Goal: Task Accomplishment & Management: Use online tool/utility

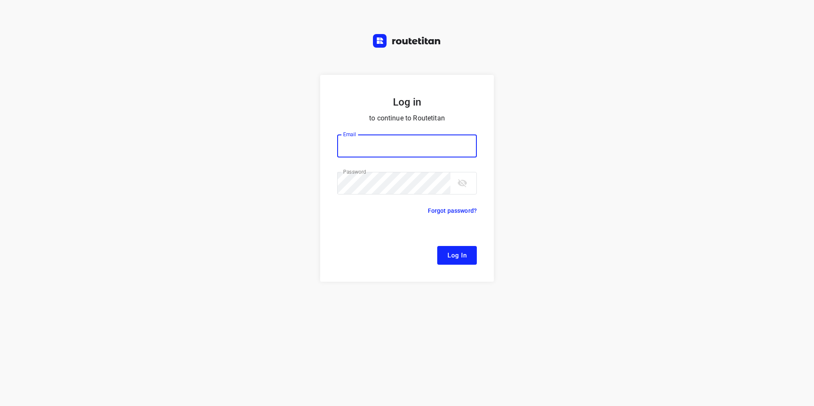
type input "[EMAIL_ADDRESS][DOMAIN_NAME]"
click at [459, 250] on span "Log In" at bounding box center [456, 255] width 19 height 11
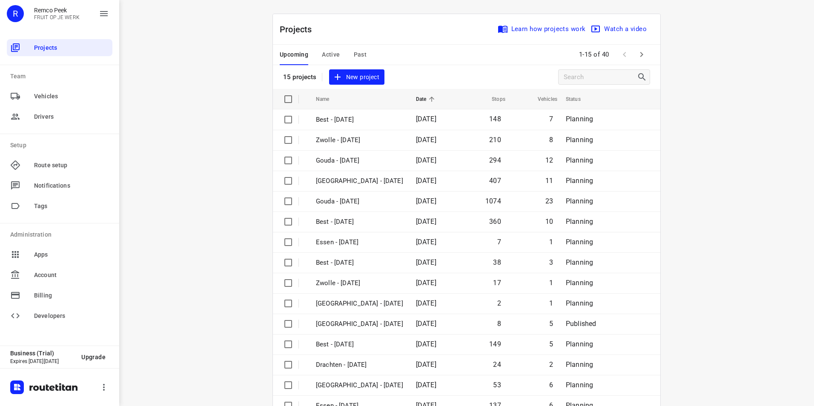
click at [330, 56] on span "Active" at bounding box center [331, 54] width 18 height 11
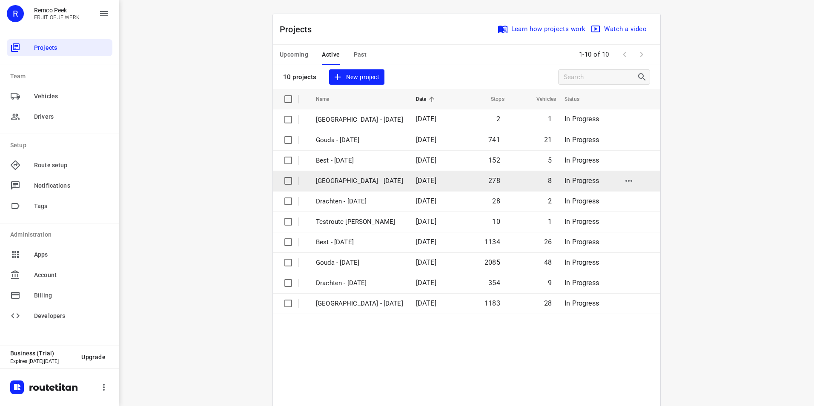
click at [341, 185] on p "[GEOGRAPHIC_DATA] - [DATE]" at bounding box center [359, 181] width 87 height 10
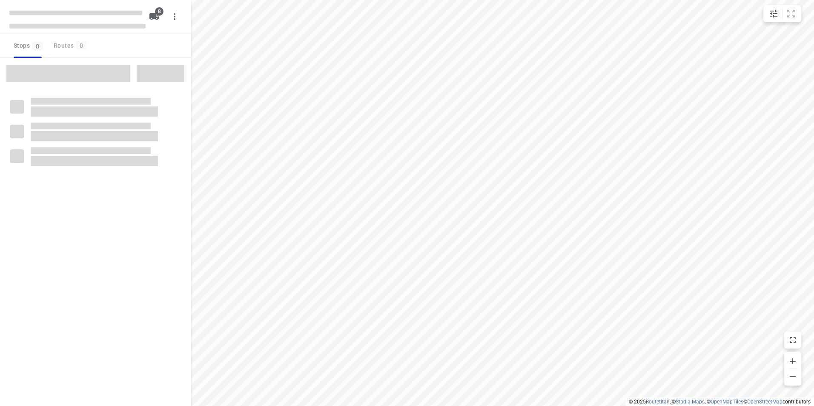
checkbox input "true"
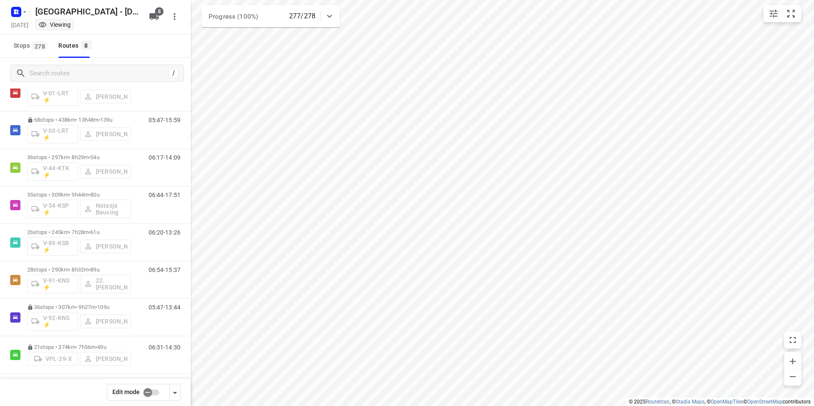
scroll to position [37, 0]
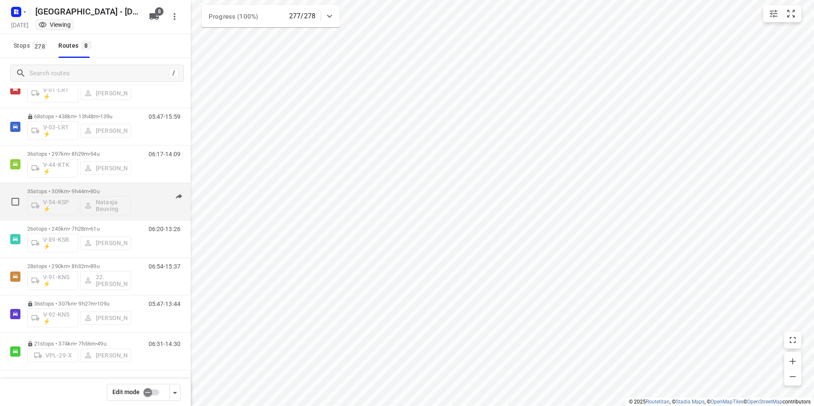
click at [128, 190] on p "35 stops • 309km • 9h44m • 80u" at bounding box center [79, 191] width 104 height 6
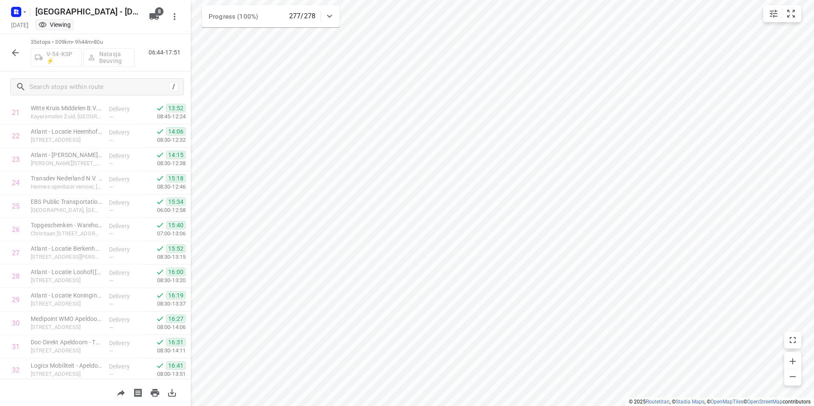
scroll to position [608, 0]
click at [12, 53] on icon "button" at bounding box center [15, 53] width 10 height 10
